Goal: Task Accomplishment & Management: Use online tool/utility

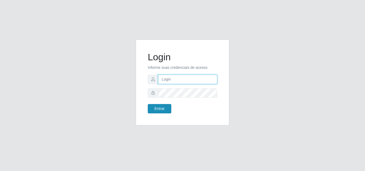
type input "[EMAIL_ADDRESS][DOMAIN_NAME]"
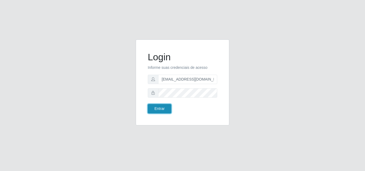
click at [156, 107] on button "Entrar" at bounding box center [159, 108] width 23 height 9
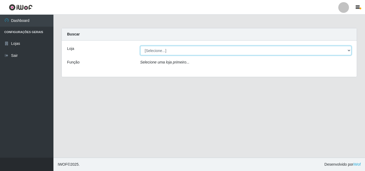
click at [199, 48] on select "[Selecione...] Rede Potiguar 1 - Macaíba" at bounding box center [245, 50] width 211 height 9
select select "100"
click at [140, 46] on select "[Selecione...] Rede Potiguar 1 - Macaíba" at bounding box center [245, 50] width 211 height 9
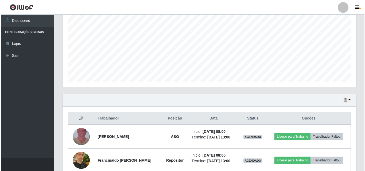
scroll to position [136, 0]
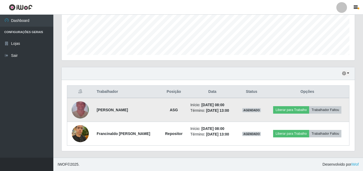
click at [80, 111] on img at bounding box center [80, 110] width 17 height 30
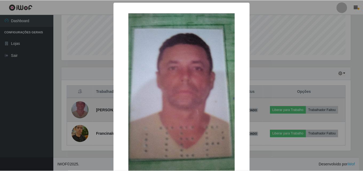
scroll to position [111, 291]
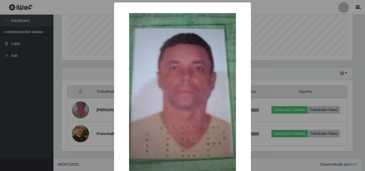
click at [288, 40] on div "× OK Cancel" at bounding box center [182, 85] width 365 height 171
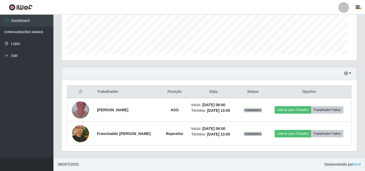
scroll to position [111, 293]
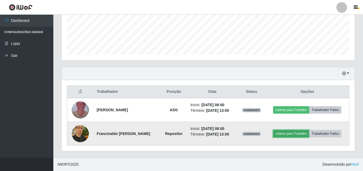
click at [289, 132] on button "Liberar para Trabalho" at bounding box center [291, 133] width 36 height 7
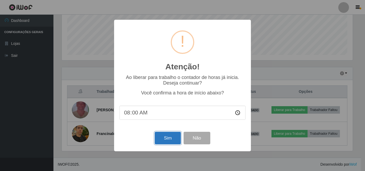
click at [162, 142] on button "Sim" at bounding box center [168, 138] width 26 height 13
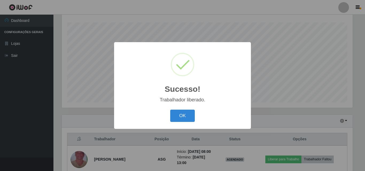
click at [184, 109] on div "OK Cancel" at bounding box center [182, 115] width 126 height 15
click at [183, 115] on button "OK" at bounding box center [182, 116] width 25 height 13
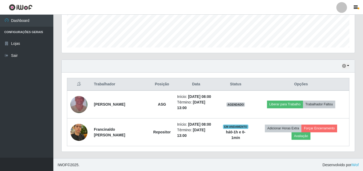
scroll to position [144, 0]
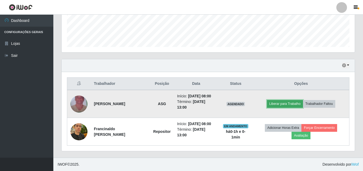
click at [280, 102] on button "Liberar para Trabalho" at bounding box center [285, 103] width 36 height 7
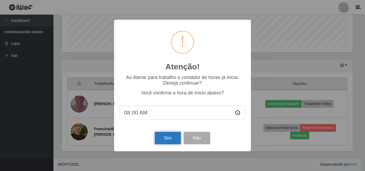
click at [167, 136] on button "Sim" at bounding box center [168, 138] width 26 height 13
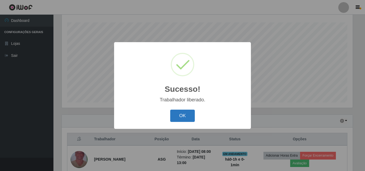
click at [184, 112] on button "OK" at bounding box center [182, 116] width 25 height 13
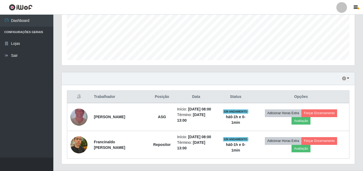
scroll to position [144, 0]
